Goal: Task Accomplishment & Management: Manage account settings

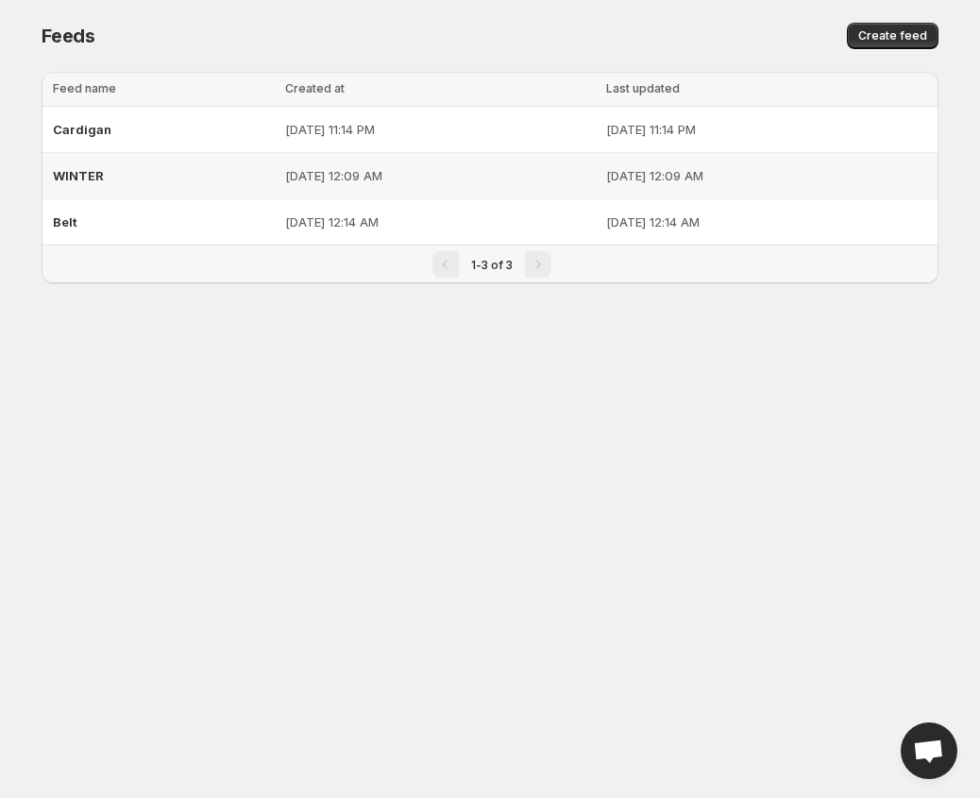
click at [365, 182] on p "[DATE] 12:09 AM" at bounding box center [440, 175] width 310 height 19
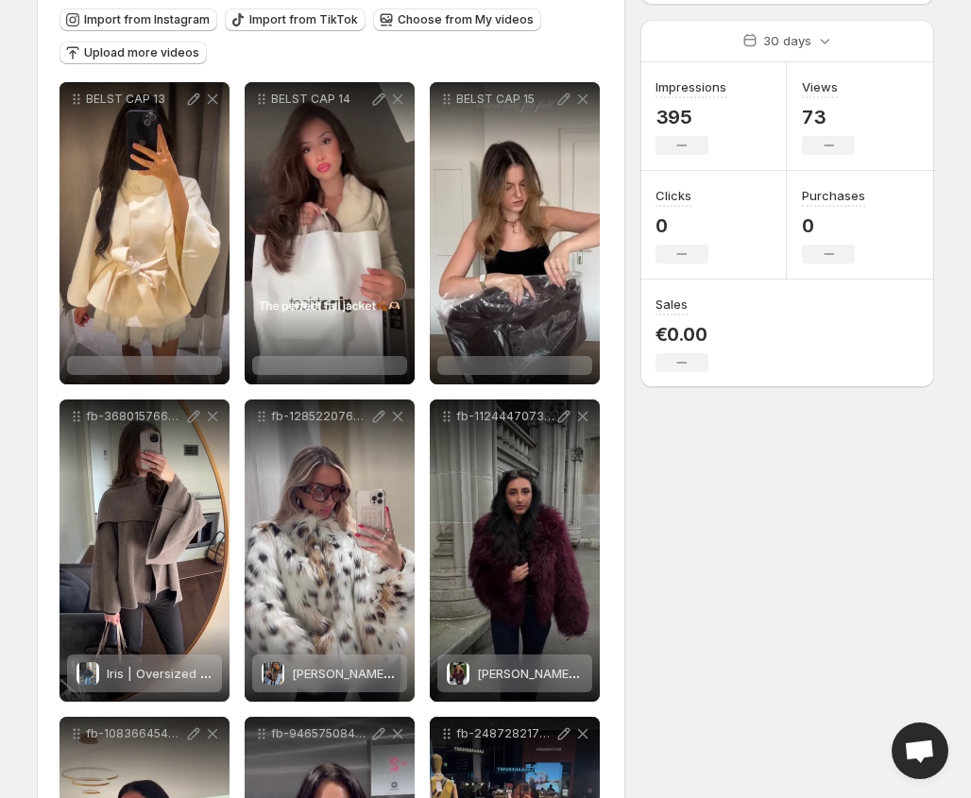
scroll to position [189, 0]
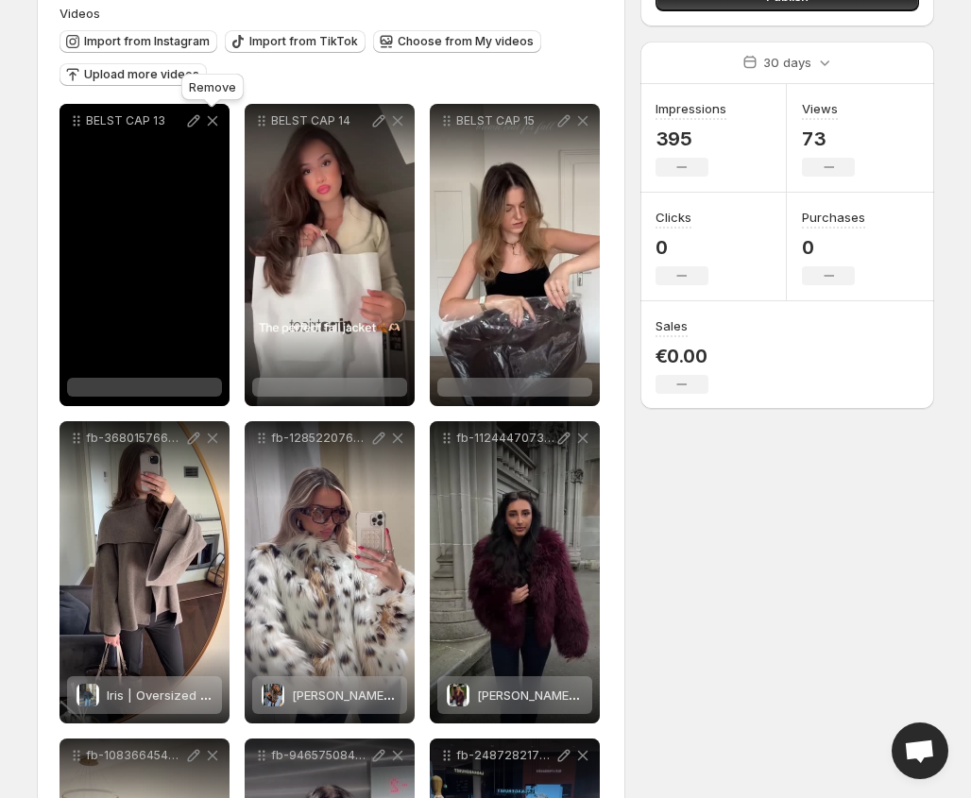
click at [208, 123] on icon at bounding box center [212, 120] width 19 height 19
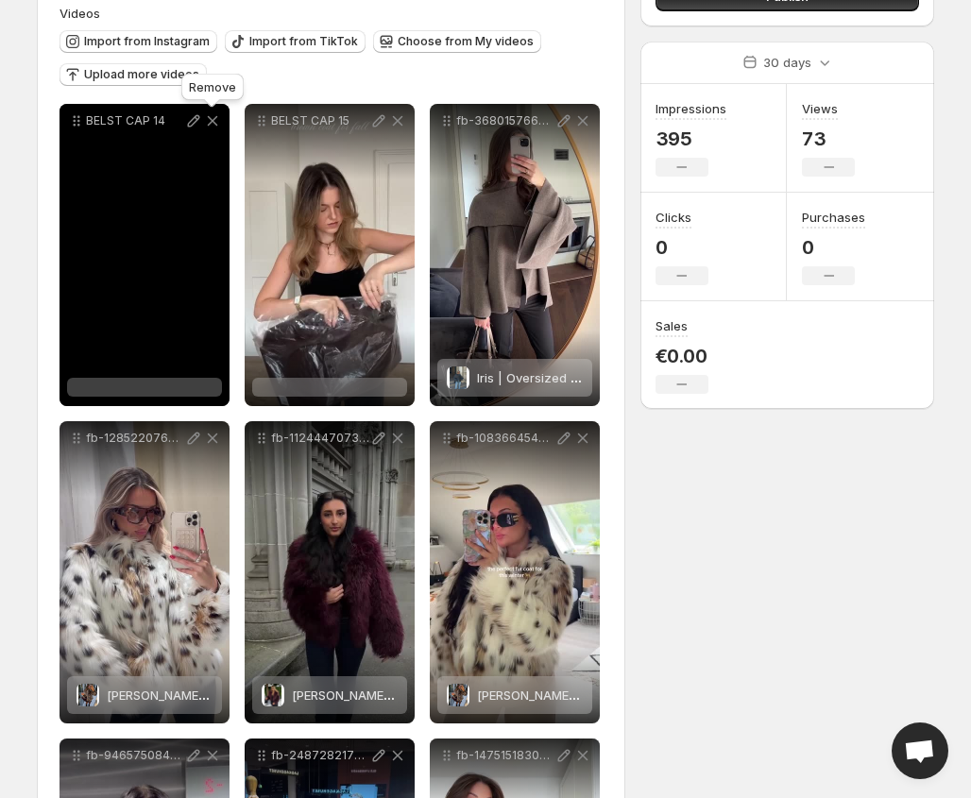
click at [208, 123] on icon at bounding box center [212, 120] width 19 height 19
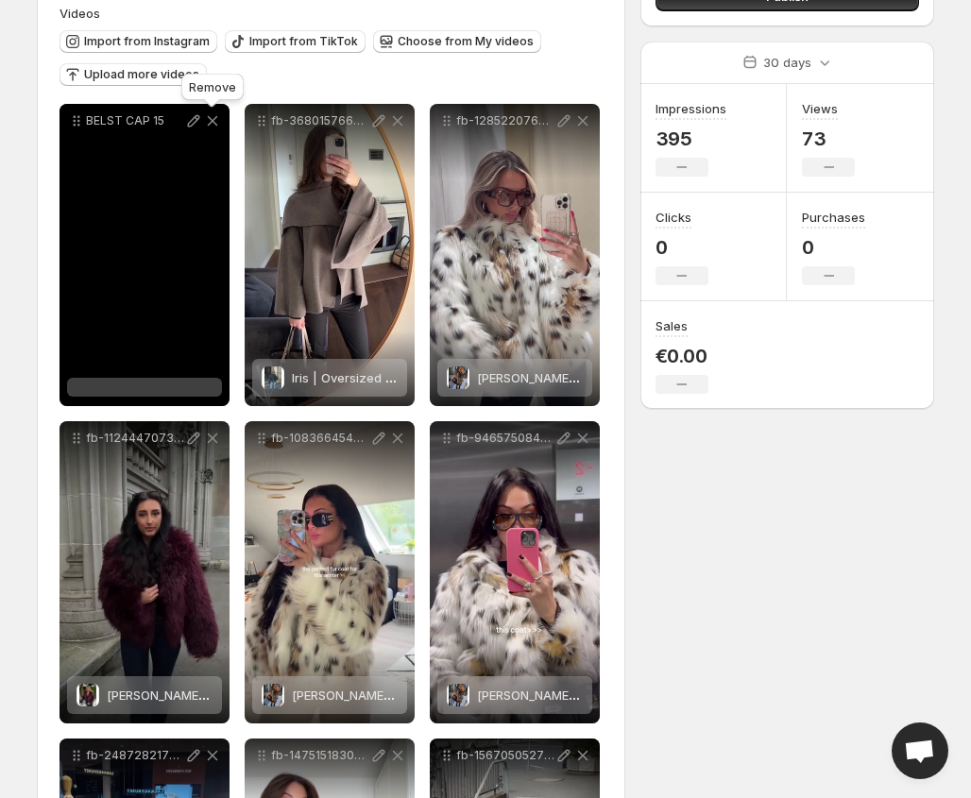
click at [212, 120] on icon at bounding box center [213, 121] width 10 height 10
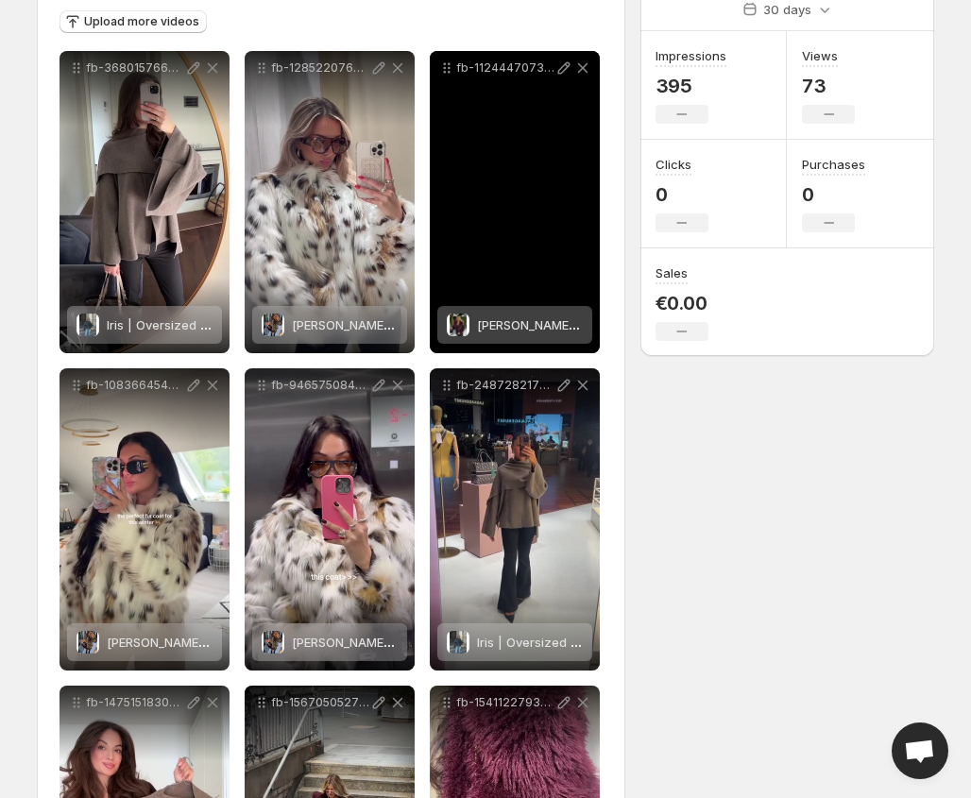
scroll to position [283, 0]
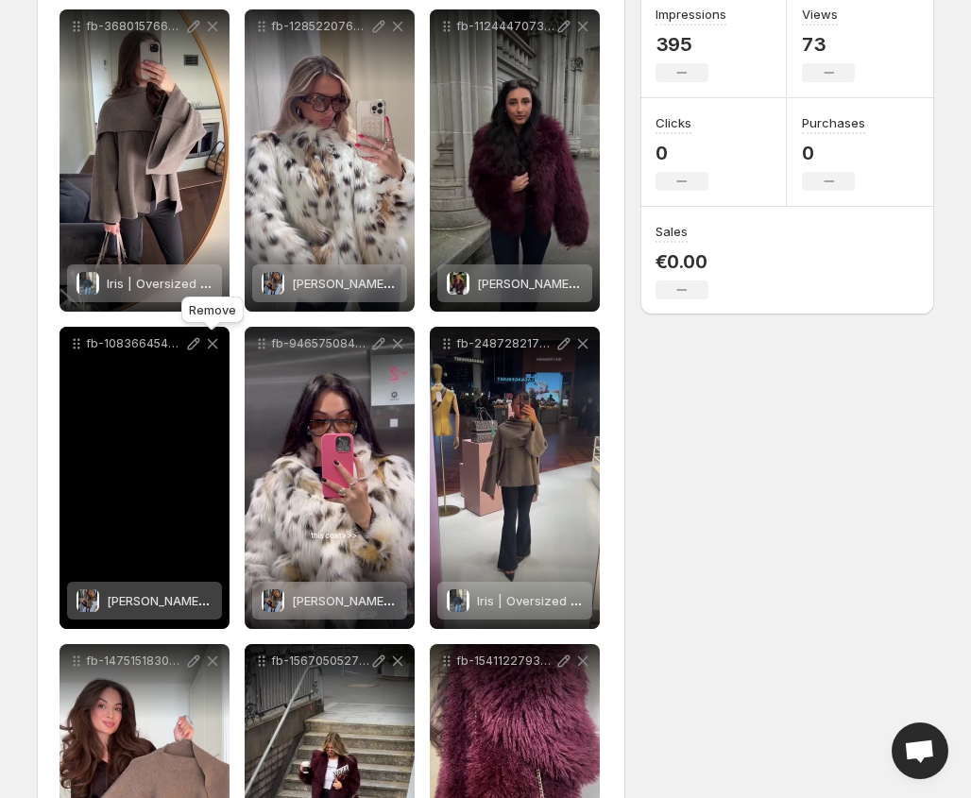
click at [211, 344] on icon at bounding box center [212, 343] width 19 height 19
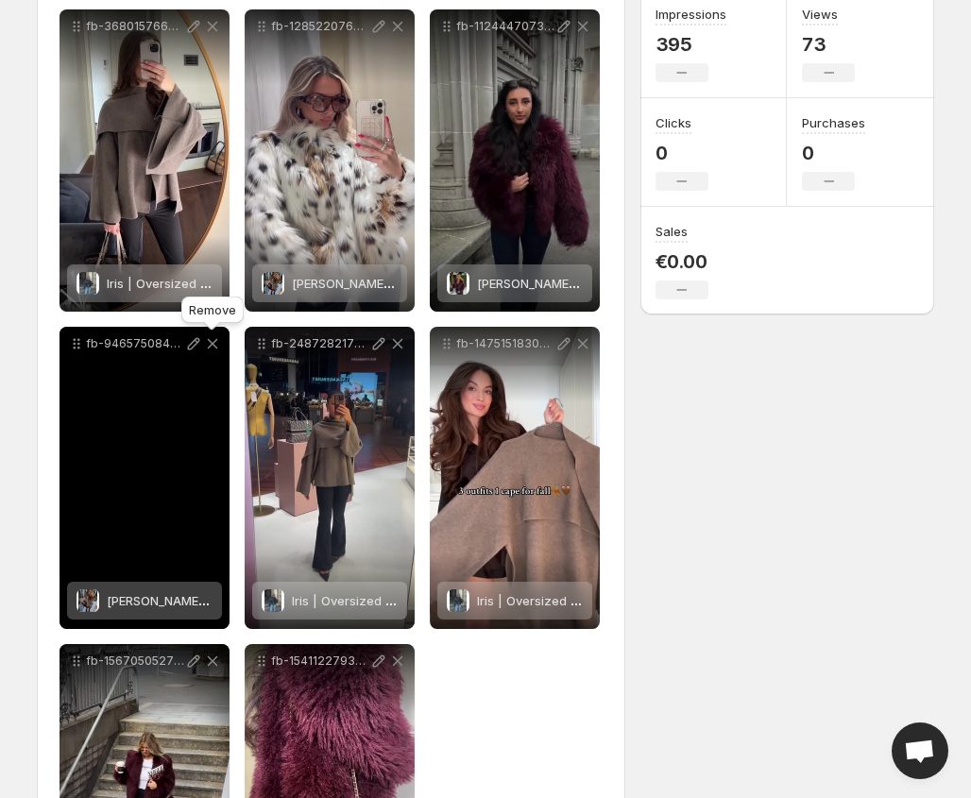
click at [214, 344] on icon at bounding box center [212, 343] width 19 height 19
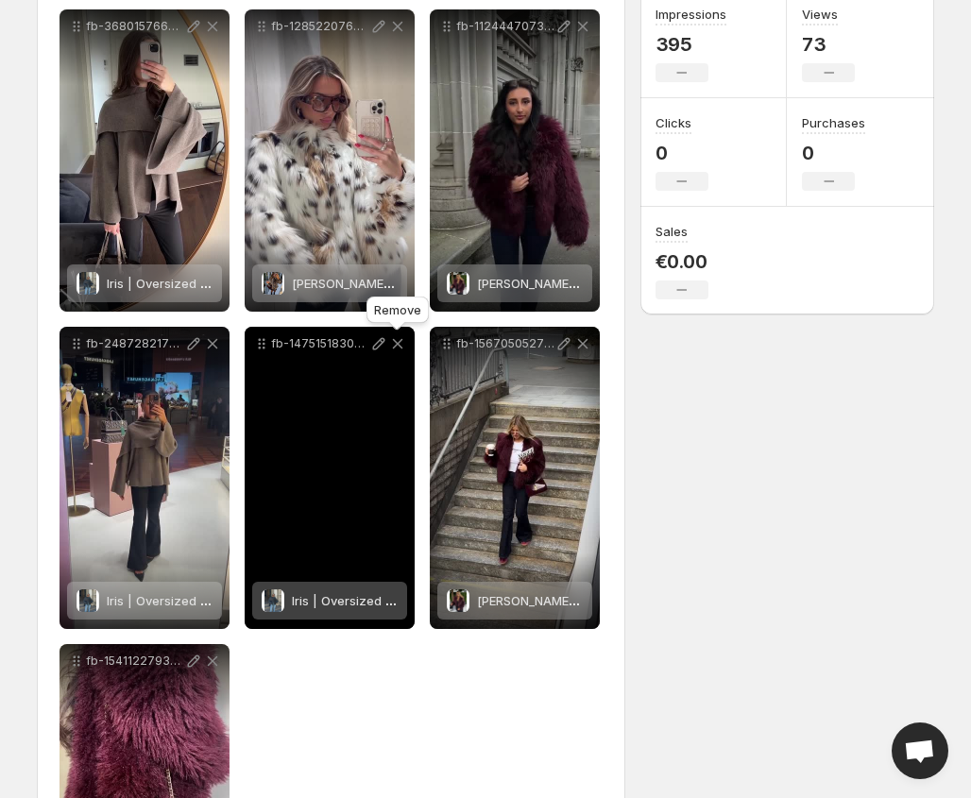
click at [397, 345] on icon at bounding box center [398, 344] width 10 height 10
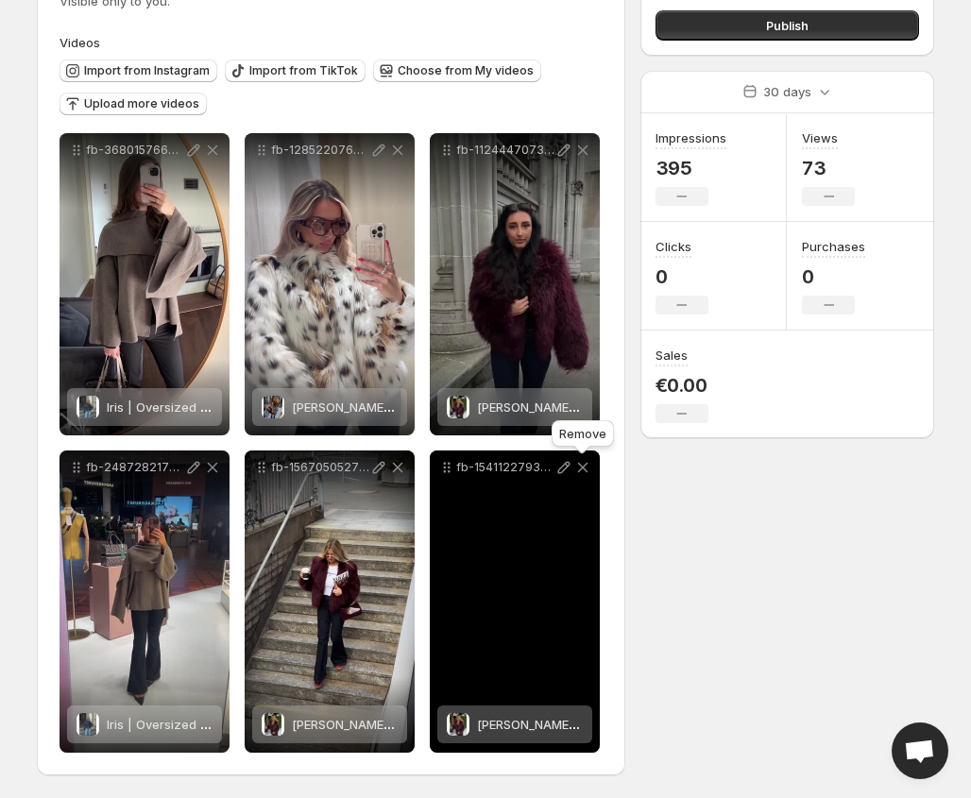
click at [582, 470] on icon at bounding box center [582, 467] width 19 height 19
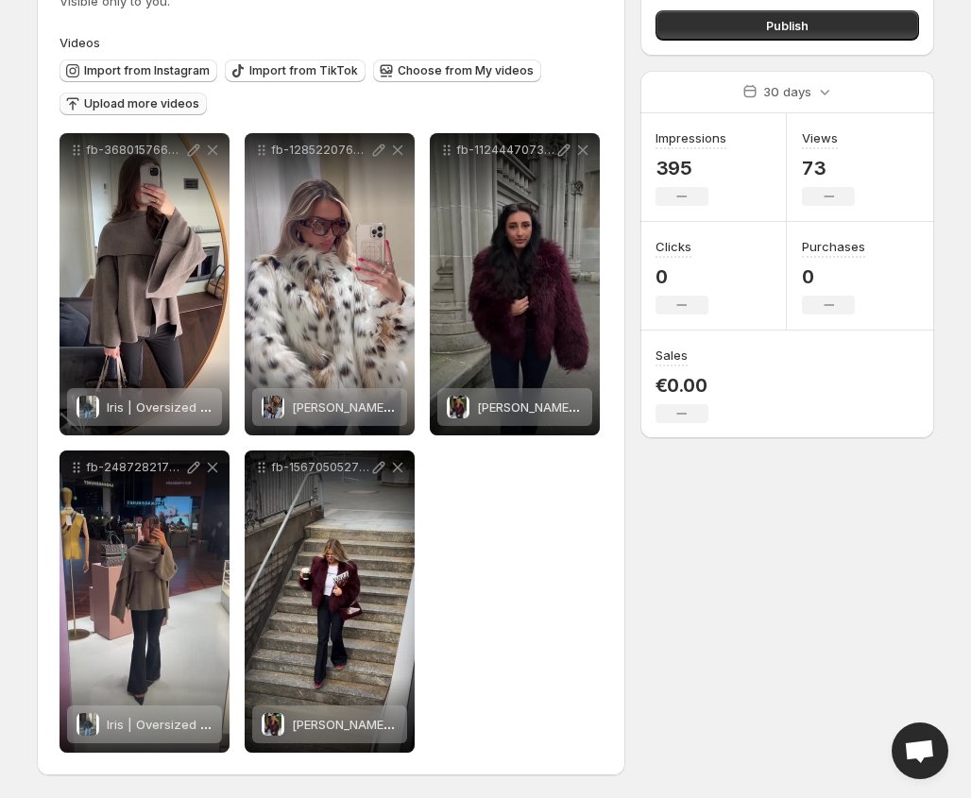
click at [110, 110] on span "Upload more videos" at bounding box center [141, 103] width 115 height 15
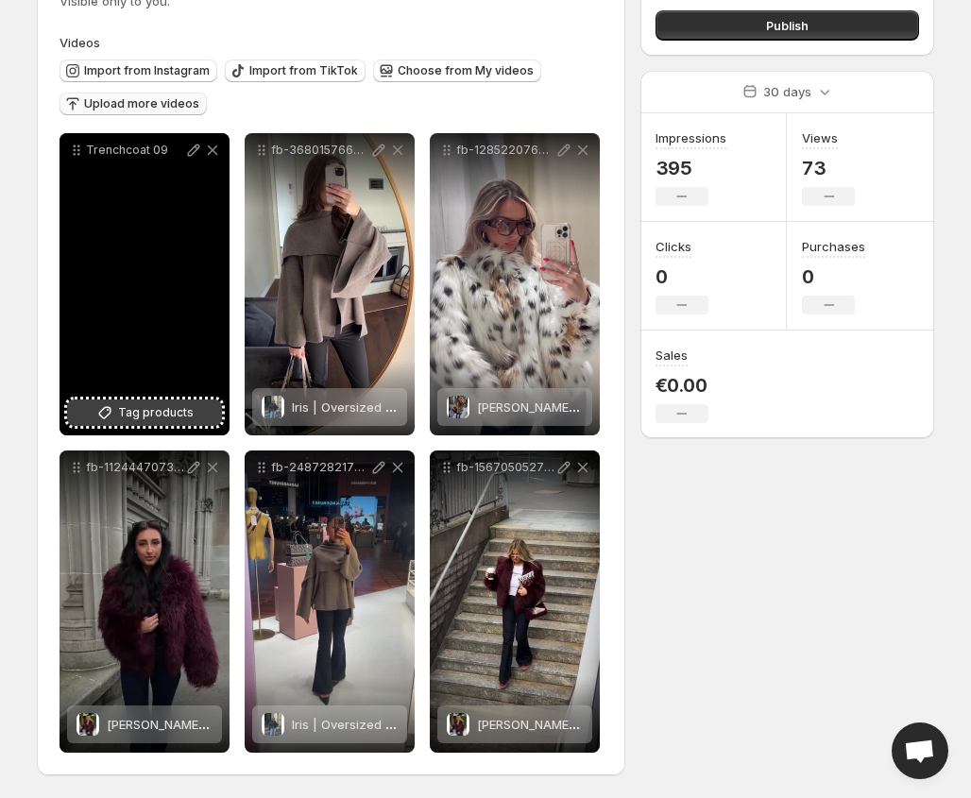
click at [149, 407] on span "Tag products" at bounding box center [156, 412] width 76 height 19
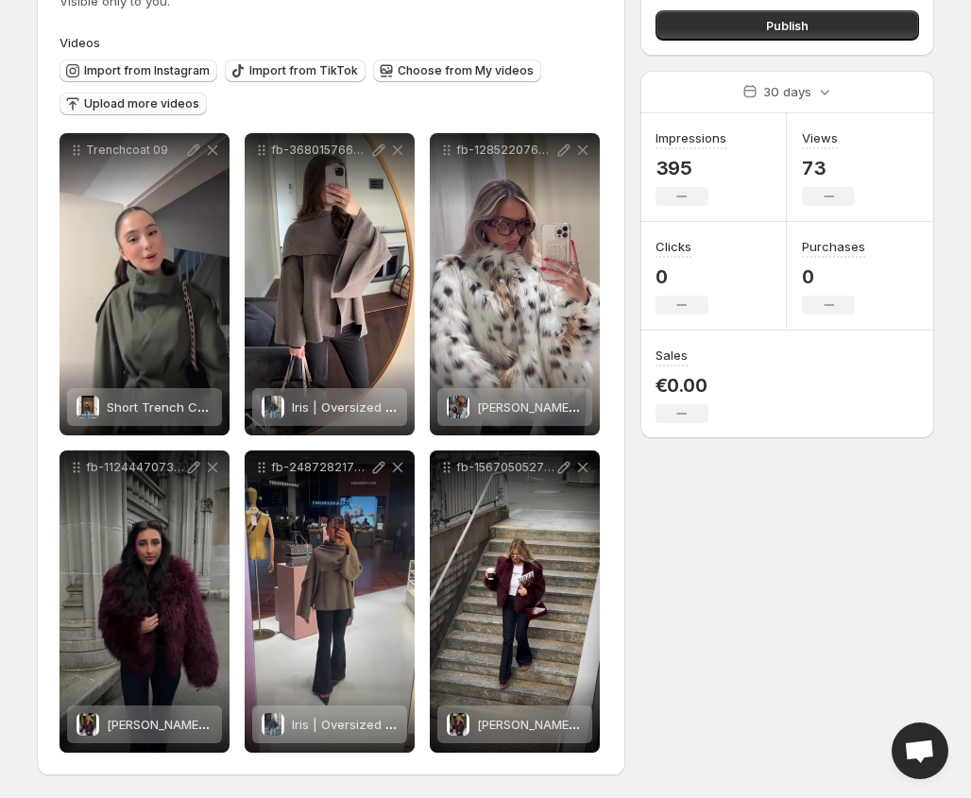
click at [167, 110] on span "Upload more videos" at bounding box center [141, 103] width 115 height 15
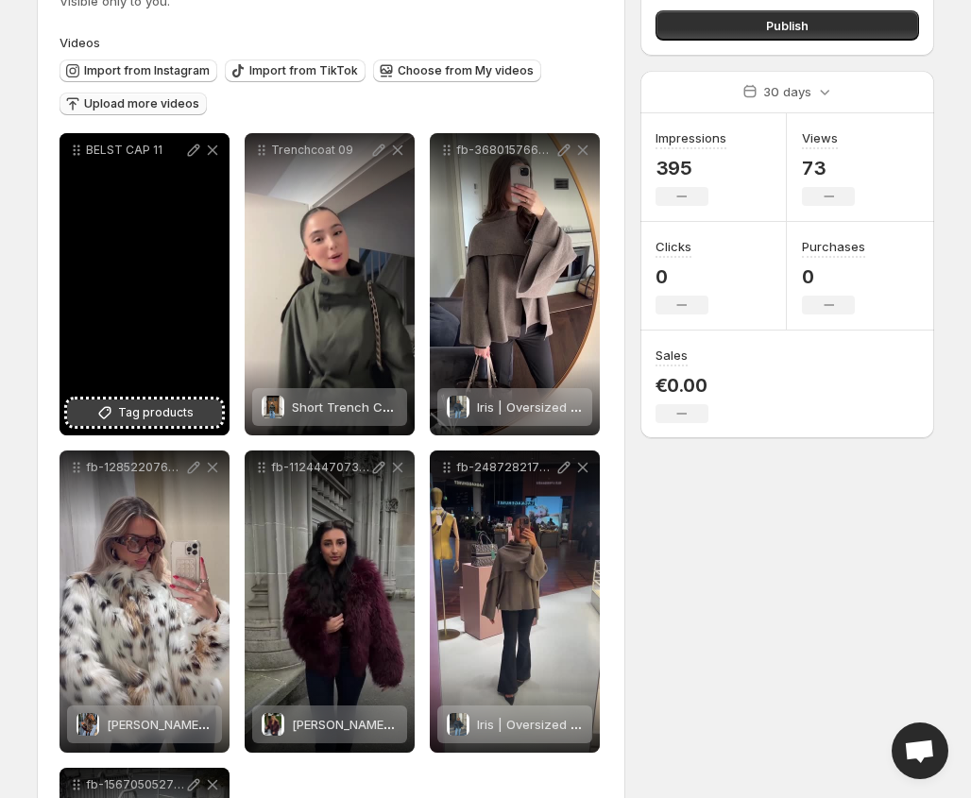
click at [197, 420] on button "Tag products" at bounding box center [144, 412] width 155 height 26
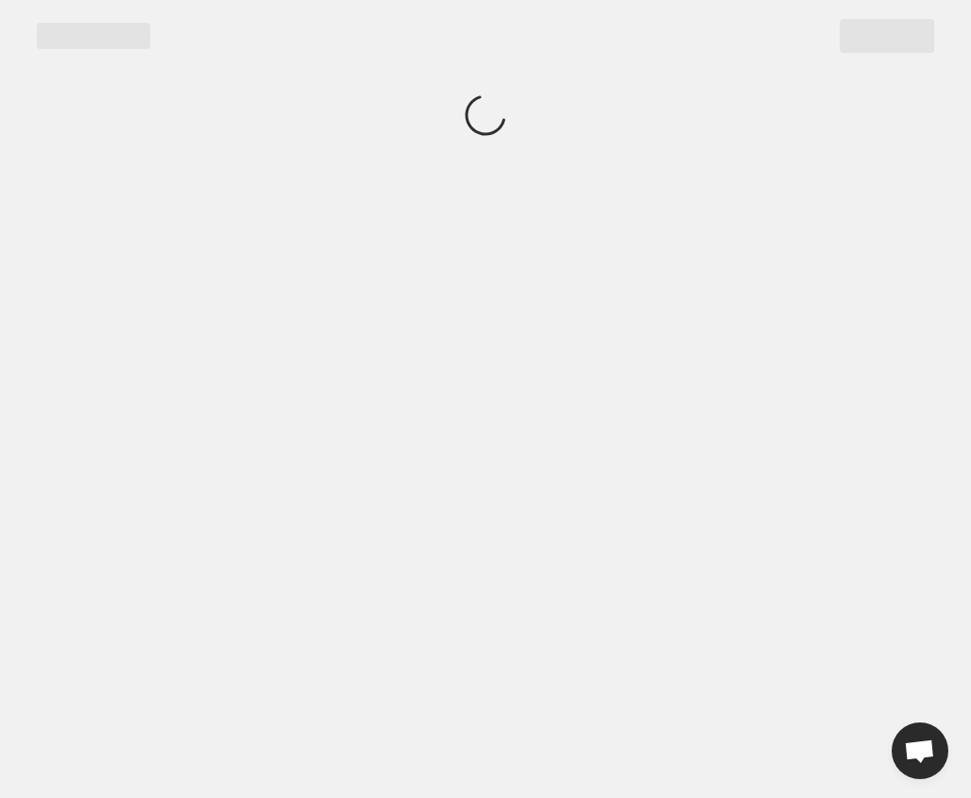
scroll to position [0, 0]
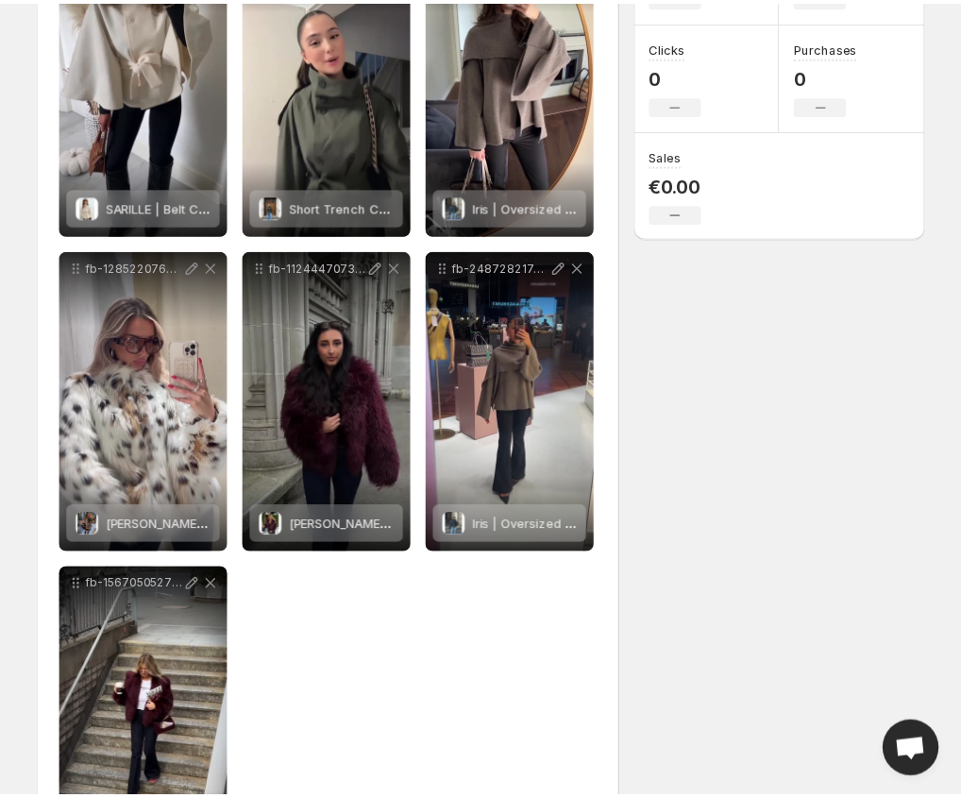
scroll to position [382, 0]
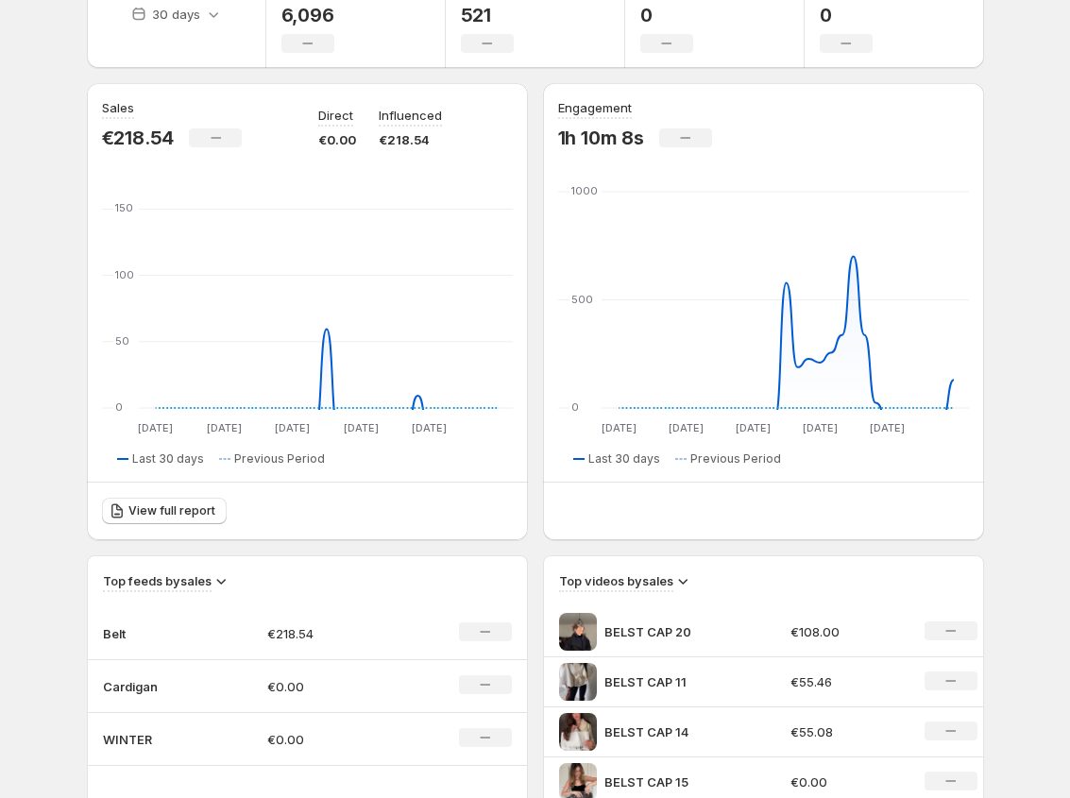
scroll to position [189, 0]
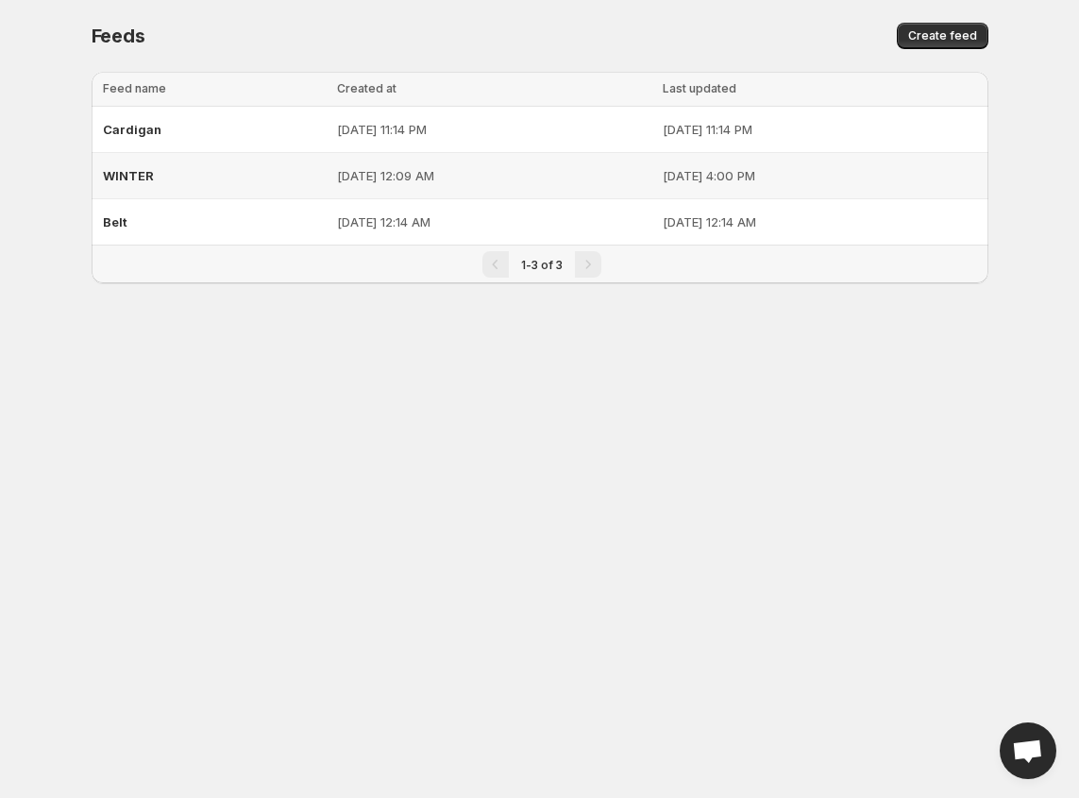
click at [131, 178] on span "WINTER" at bounding box center [128, 175] width 51 height 15
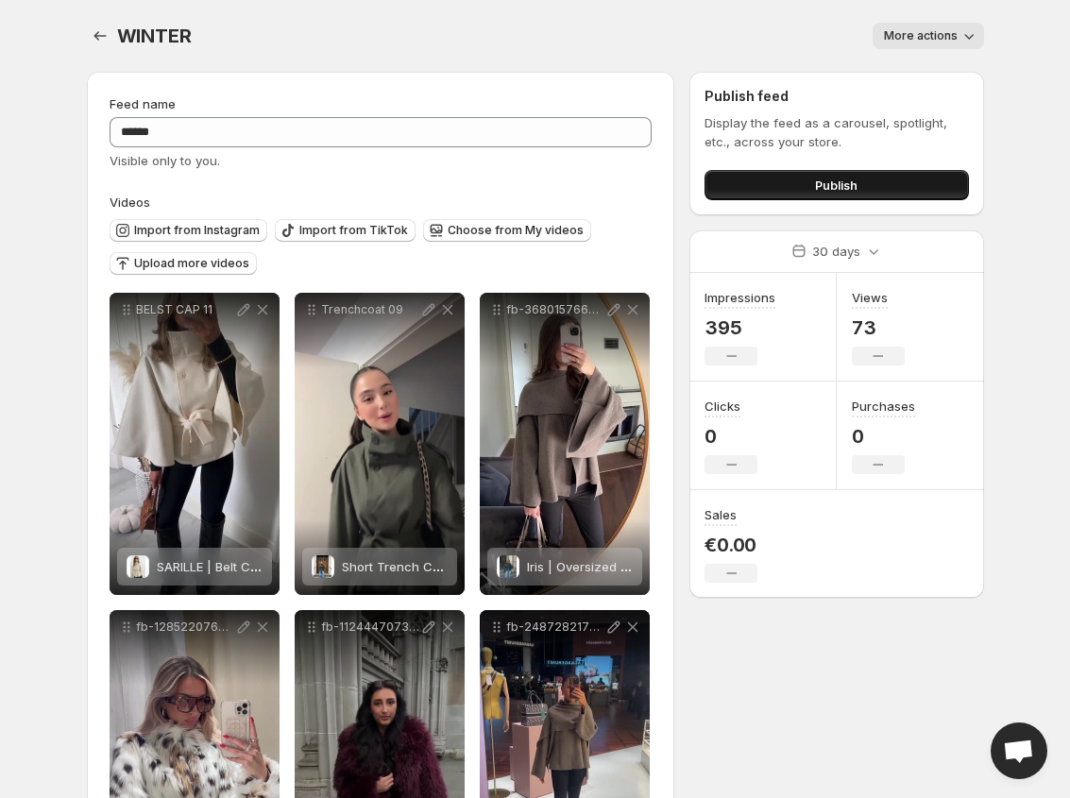
click at [798, 182] on button "Publish" at bounding box center [836, 185] width 263 height 30
click at [895, 39] on span "More actions" at bounding box center [921, 35] width 74 height 15
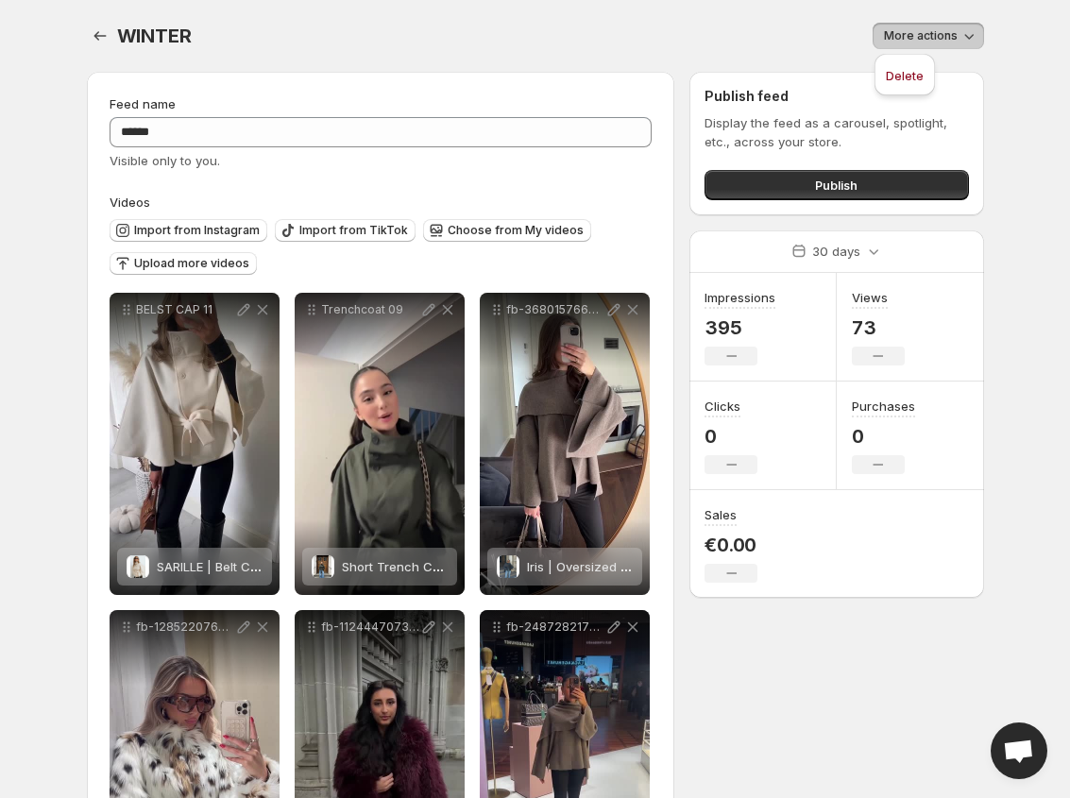
click at [708, 18] on div "WINTER. This page is ready WINTER More actions More actions More actions" at bounding box center [535, 36] width 897 height 72
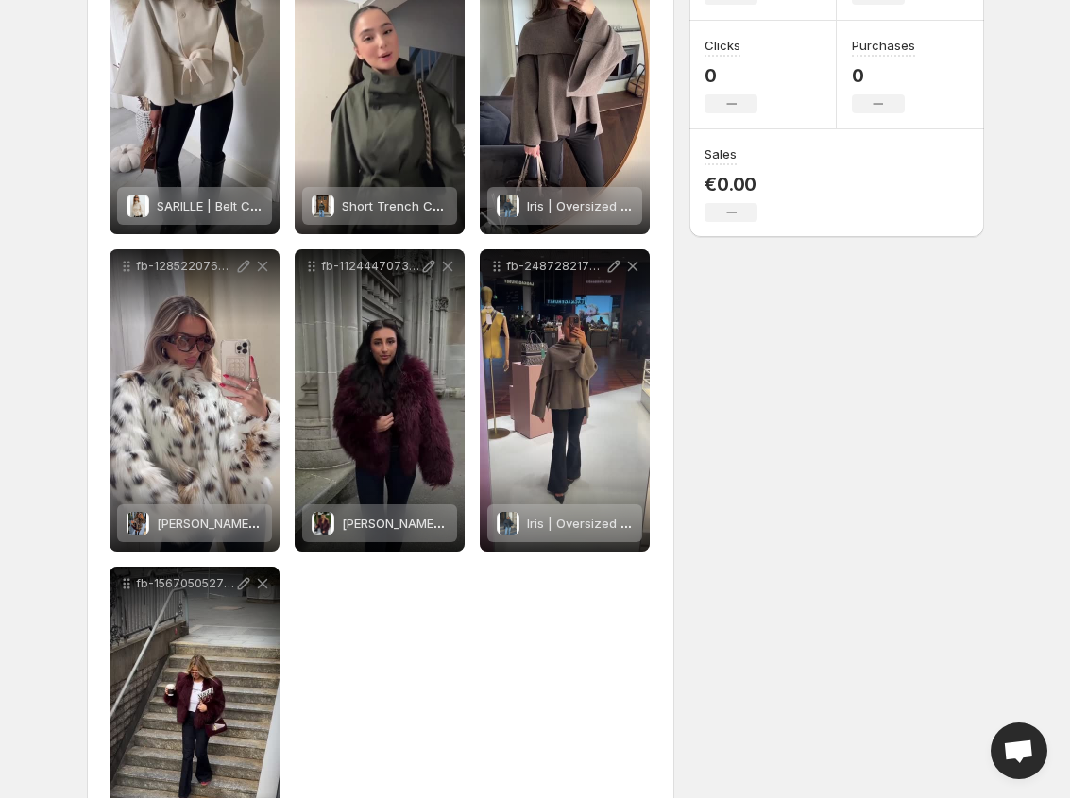
scroll to position [472, 0]
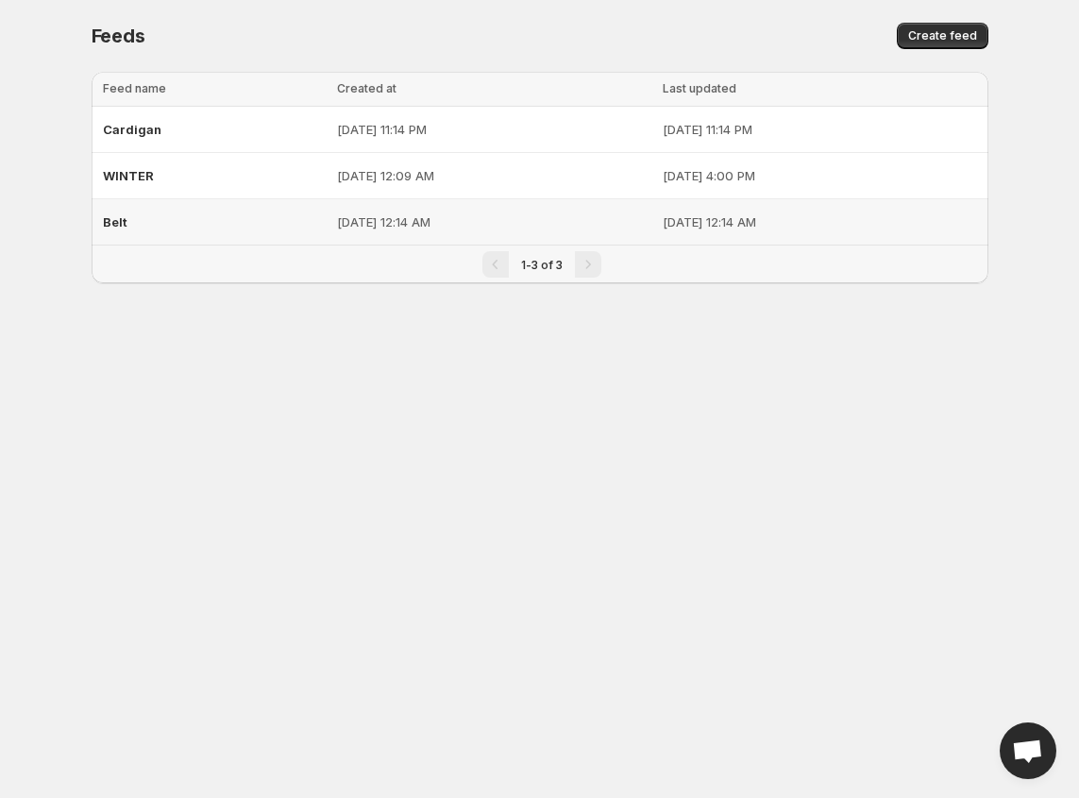
click at [180, 212] on div "Belt" at bounding box center [215, 222] width 224 height 34
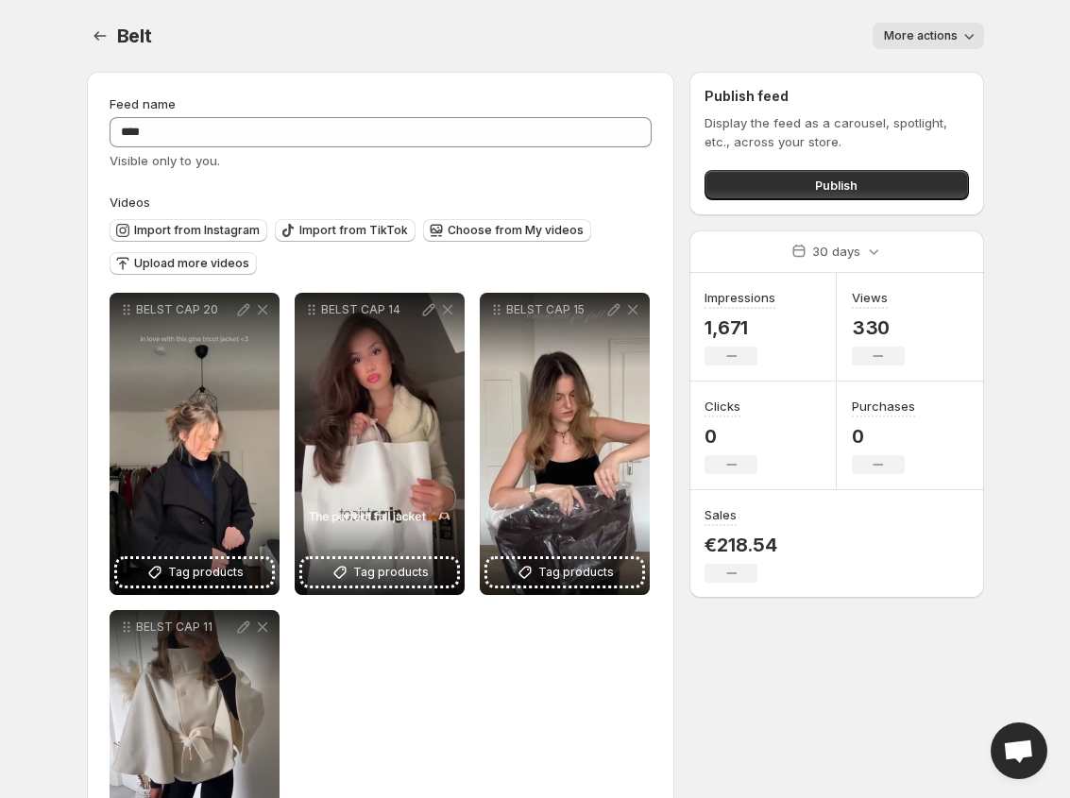
click at [957, 26] on button "More actions" at bounding box center [928, 36] width 111 height 26
click at [908, 75] on span "Delete" at bounding box center [905, 75] width 38 height 15
